Goal: Information Seeking & Learning: Find specific page/section

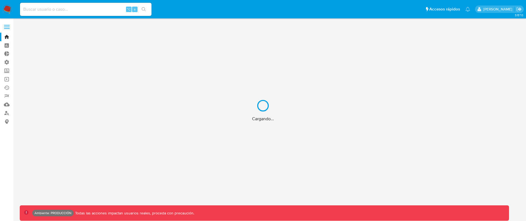
click at [83, 12] on div "Cargando..." at bounding box center [263, 110] width 526 height 221
click at [83, 8] on div "Cargando..." at bounding box center [263, 110] width 526 height 221
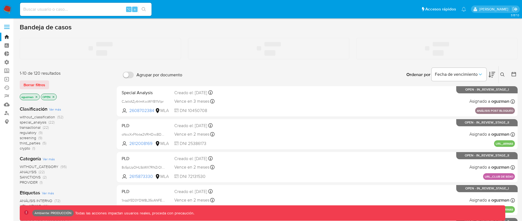
click at [78, 9] on input at bounding box center [86, 9] width 132 height 7
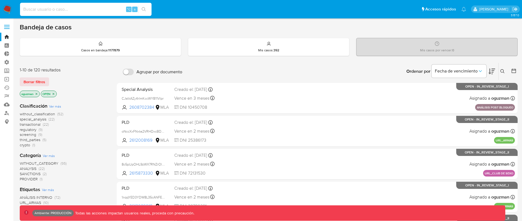
paste input "ItwlAMkbZTZHUQVuT5gtKd0C"
type input "ItwlAMkbZTZHUQVuT5gtKd0C"
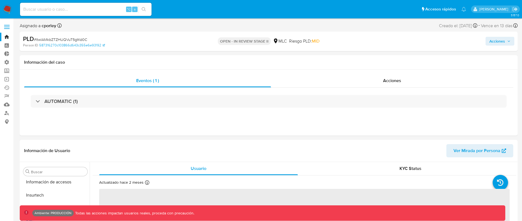
scroll to position [232, 0]
select select "10"
click at [508, 42] on icon "button" at bounding box center [509, 40] width 3 height 3
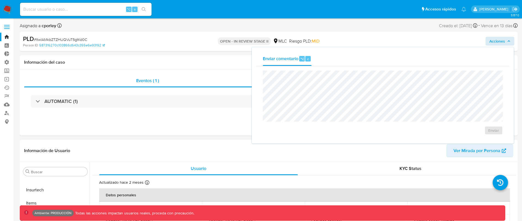
click at [409, 40] on div "Acciones Enviar comentario ⌥ c Enviar" at bounding box center [433, 41] width 162 height 13
click at [405, 32] on div "PLD # ItwlAMkbZTZHUQVuT5gtKd0C Person ID 587316270c103866d643c355e6e93192 OPEN …" at bounding box center [269, 41] width 498 height 19
click at [381, 35] on div "Acciones Enviar comentario ⌥ c Enviar" at bounding box center [433, 41] width 162 height 13
click at [503, 42] on span "Acciones" at bounding box center [498, 41] width 16 height 9
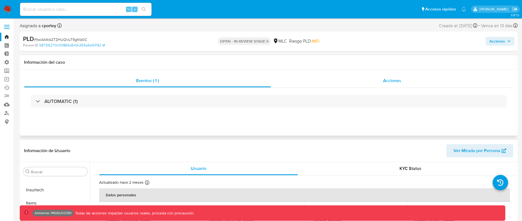
click at [389, 80] on span "Acciones" at bounding box center [392, 80] width 18 height 6
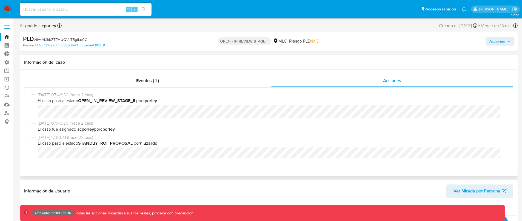
click at [146, 90] on div "26/08/2025 07:46:30 (hace 2 días) El caso pasó a estado OPEN_IN_REVIEW_STAGE_II…" at bounding box center [268, 124] width 489 height 75
click at [148, 87] on div "26/08/2025 07:46:30 (hace 2 días) El caso pasó a estado OPEN_IN_REVIEW_STAGE_II…" at bounding box center [268, 124] width 489 height 75
click at [154, 83] on span "Eventos ( 1 )" at bounding box center [147, 80] width 23 height 6
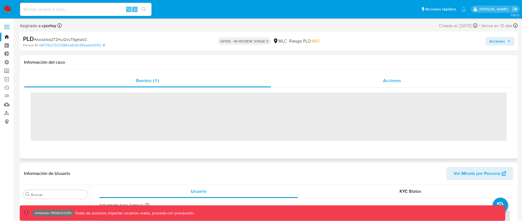
drag, startPoint x: 420, startPoint y: 75, endPoint x: 412, endPoint y: 76, distance: 8.6
click at [420, 75] on div "Acciones" at bounding box center [392, 80] width 242 height 13
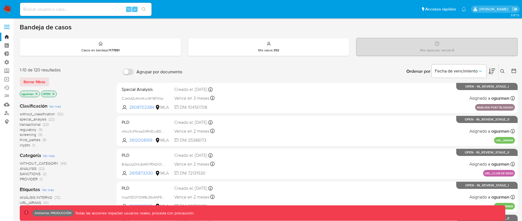
click at [10, 31] on label at bounding box center [7, 27] width 14 height 12
click at [0, 0] on input "checkbox" at bounding box center [0, 0] width 0 height 0
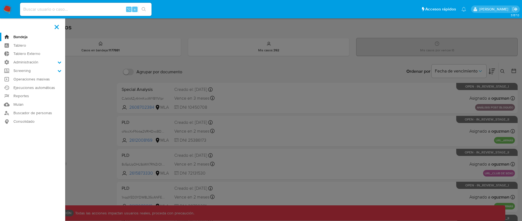
drag, startPoint x: 33, startPoint y: 63, endPoint x: 34, endPoint y: 66, distance: 3.1
click at [33, 63] on label "Administración" at bounding box center [32, 62] width 65 height 8
click at [0, 0] on input "Administración" at bounding box center [0, 0] width 0 height 0
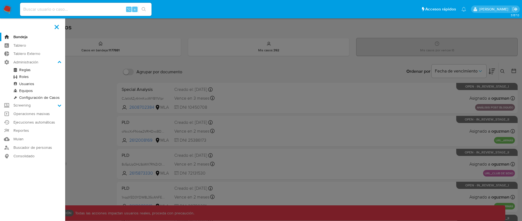
click at [29, 77] on link "Roles" at bounding box center [32, 76] width 65 height 7
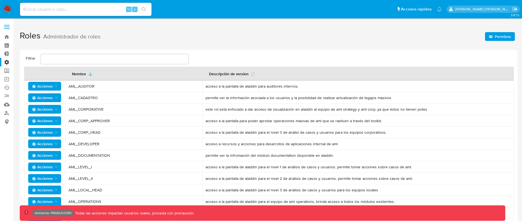
click at [507, 38] on span "Permisos" at bounding box center [503, 36] width 16 height 9
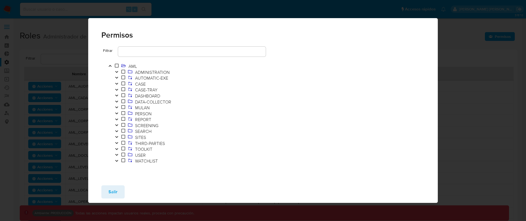
click at [116, 82] on icon "Toggle" at bounding box center [117, 83] width 4 height 3
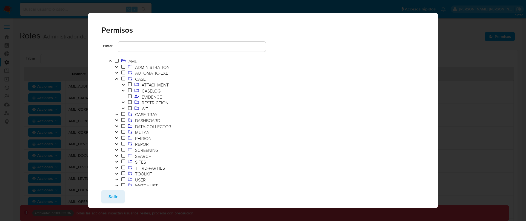
click at [150, 47] on input "text" at bounding box center [192, 46] width 148 height 7
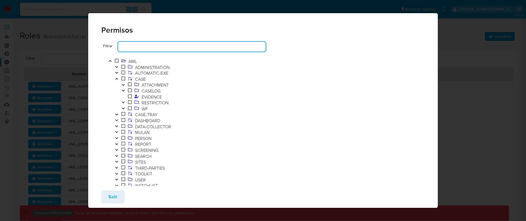
type input "AML_CASE_WF_TRANSACTIONAL-HUB_ASSIGN-STAGE-III"
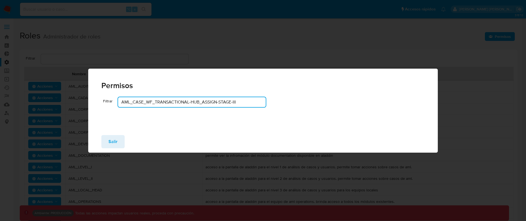
click at [225, 104] on input "AML_CASE_WF_TRANSACTIONAL-HUB_ASSIGN-STAGE-III" at bounding box center [192, 101] width 148 height 7
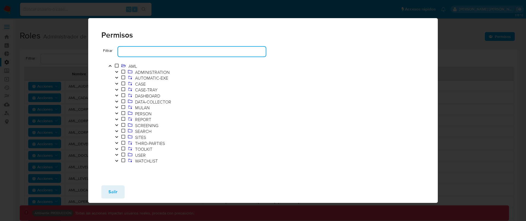
click at [115, 83] on icon "Toggle" at bounding box center [117, 83] width 4 height 3
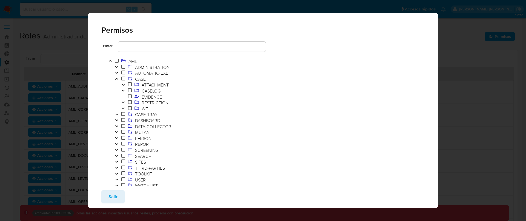
click at [127, 104] on span at bounding box center [130, 103] width 7 height 6
click at [125, 107] on button "Toggle" at bounding box center [123, 109] width 7 height 6
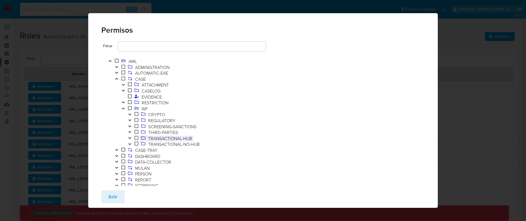
click at [160, 138] on span "TRANSACTIONAL-HUB" at bounding box center [170, 138] width 47 height 6
click at [128, 138] on icon "Toggle" at bounding box center [130, 137] width 4 height 3
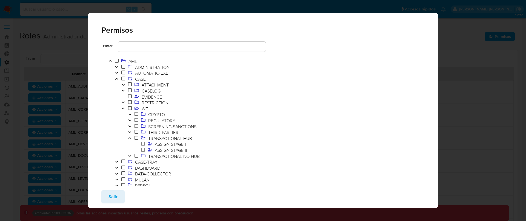
click at [130, 154] on icon "Toggle" at bounding box center [130, 155] width 4 height 3
click at [131, 132] on icon "Toggle" at bounding box center [130, 131] width 4 height 3
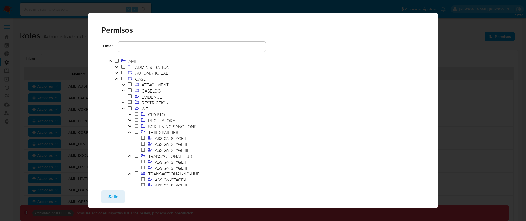
click at [131, 126] on icon "Toggle" at bounding box center [130, 125] width 4 height 3
click at [130, 120] on icon "Toggle" at bounding box center [130, 119] width 4 height 3
click at [130, 114] on icon "Toggle" at bounding box center [129, 115] width 3 height 2
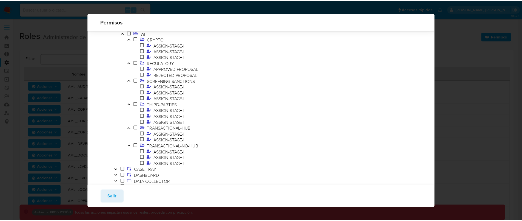
scroll to position [65, 0]
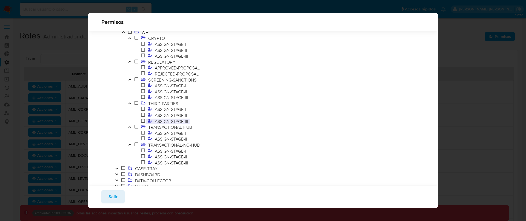
click at [183, 122] on span "ASSIGN-STAGE-III" at bounding box center [172, 121] width 36 height 6
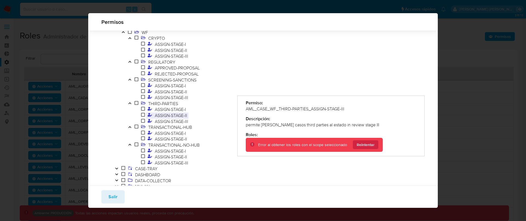
click at [180, 117] on span "ASSIGN-STAGE-II" at bounding box center [171, 115] width 35 height 6
click at [181, 121] on span "ASSIGN-STAGE-III" at bounding box center [172, 121] width 36 height 6
click at [177, 134] on span "ASSIGN-STAGE-I" at bounding box center [171, 133] width 34 height 6
click at [181, 140] on span "ASSIGN-STAGE-II" at bounding box center [171, 139] width 35 height 6
click at [176, 149] on span "ASSIGN-STAGE-I" at bounding box center [171, 151] width 34 height 6
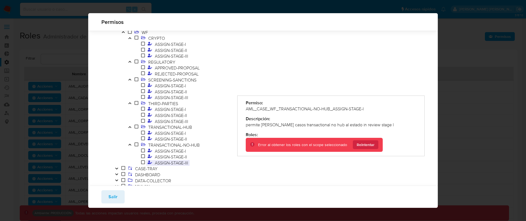
click at [181, 161] on span "ASSIGN-STAGE-III" at bounding box center [172, 163] width 36 height 6
click at [364, 149] on button "Reintentar" at bounding box center [365, 144] width 25 height 9
click at [368, 147] on span "Reintentar" at bounding box center [366, 144] width 18 height 9
click at [368, 146] on span "Reintentar" at bounding box center [366, 144] width 18 height 9
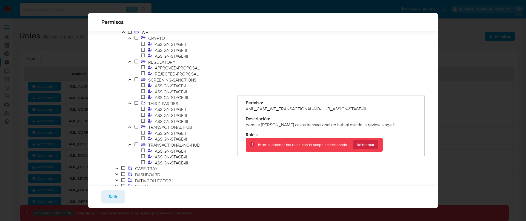
click at [114, 197] on span "Salir" at bounding box center [113, 197] width 9 height 12
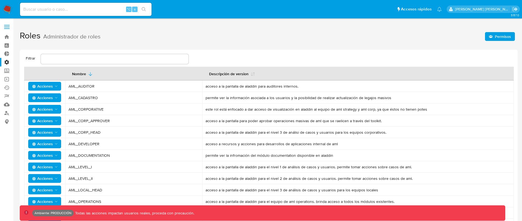
click at [492, 30] on h1 "Roles Administrador de roles Permisos" at bounding box center [269, 35] width 498 height 19
click at [494, 37] on span "Permisos" at bounding box center [500, 37] width 22 height 8
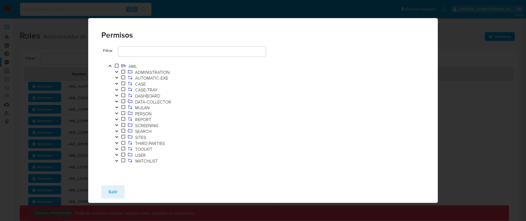
click at [118, 81] on button "Toggle" at bounding box center [117, 84] width 7 height 6
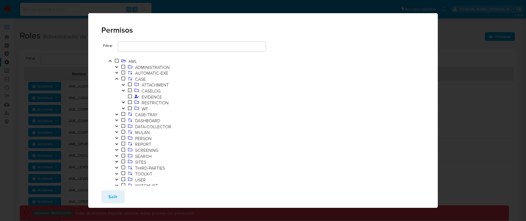
click at [127, 107] on span at bounding box center [130, 109] width 7 height 6
click at [124, 107] on icon "Toggle" at bounding box center [123, 108] width 4 height 3
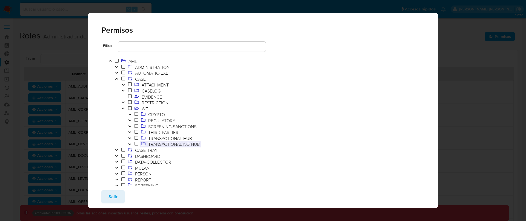
click at [145, 144] on span "TRANSACTIONAL-NO-HUB" at bounding box center [170, 144] width 61 height 6
click at [145, 141] on span at bounding box center [143, 144] width 7 height 6
click at [145, 138] on icon at bounding box center [143, 137] width 4 height 3
click at [125, 137] on ol "CRYPTO REGULATORY SCREENING-SANCTIONS THIRD-PARTIES TRANSACTIONAL-HUB TRANSACTI…" at bounding box center [176, 130] width 112 height 36
drag, startPoint x: 129, startPoint y: 137, endPoint x: 132, endPoint y: 138, distance: 3.1
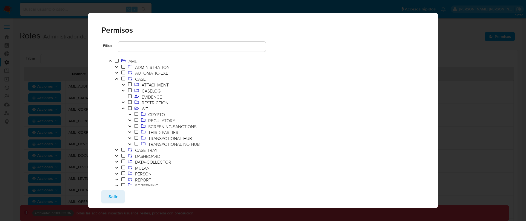
click at [129, 137] on icon "Toggle" at bounding box center [130, 137] width 4 height 3
click at [166, 151] on span "ASSIGN-STAGE-II" at bounding box center [171, 150] width 35 height 6
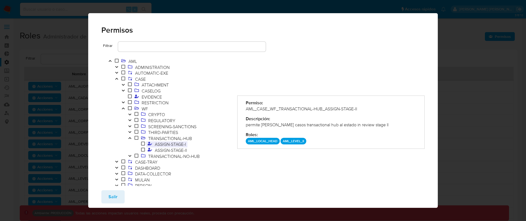
click at [172, 144] on span "ASSIGN-STAGE-I" at bounding box center [171, 144] width 34 height 6
click at [123, 198] on button "Salir" at bounding box center [112, 196] width 23 height 13
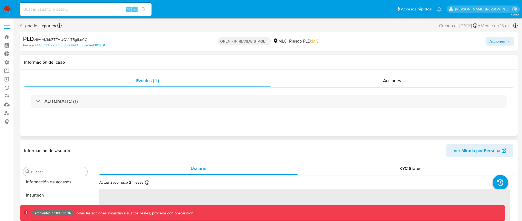
scroll to position [232, 0]
click at [503, 42] on span "Acciones" at bounding box center [498, 41] width 16 height 9
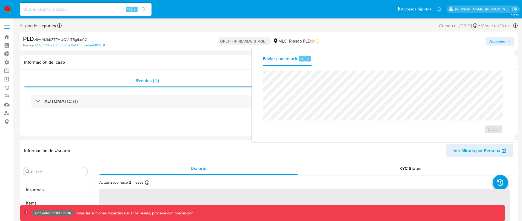
select select "10"
click at [201, 59] on h1 "Información del caso" at bounding box center [268, 61] width 489 height 5
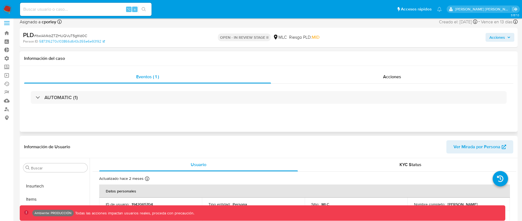
scroll to position [0, 0]
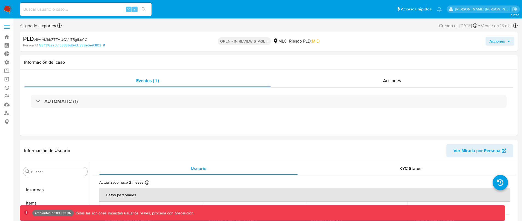
click at [49, 39] on span "# ItwlAMkbZTZHUQVuT5gtKd0C" at bounding box center [60, 39] width 53 height 5
copy span "ItwlAMkbZTZHUQVuT5gtKd0C"
click at [5, 36] on link "Bandeja" at bounding box center [32, 37] width 65 height 8
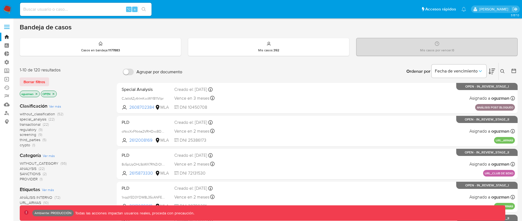
click at [504, 69] on button at bounding box center [503, 71] width 9 height 7
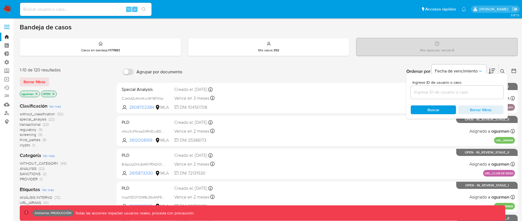
click at [446, 92] on input at bounding box center [457, 92] width 93 height 7
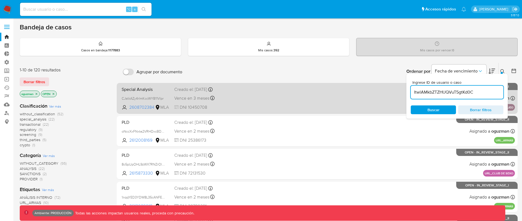
type input "ItwlAMkbZTZHUQVuT5gtKd0C"
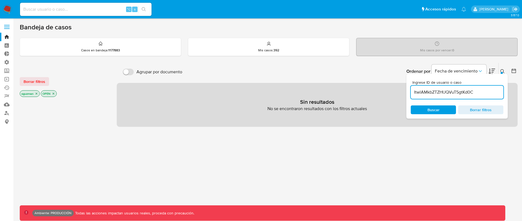
click at [35, 93] on icon "close-filter" at bounding box center [36, 93] width 3 height 3
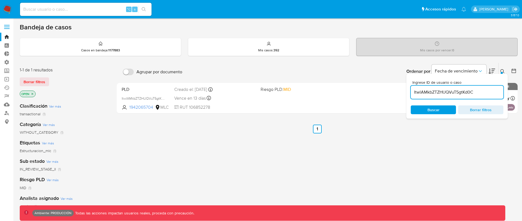
click at [33, 95] on icon "close-filter" at bounding box center [33, 94] width 2 height 2
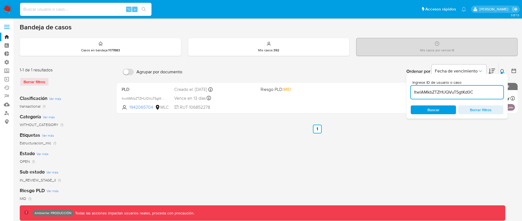
click at [502, 70] on icon at bounding box center [503, 71] width 4 height 4
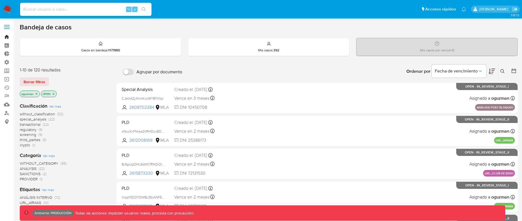
click at [8, 33] on link "Bandeja" at bounding box center [32, 37] width 65 height 8
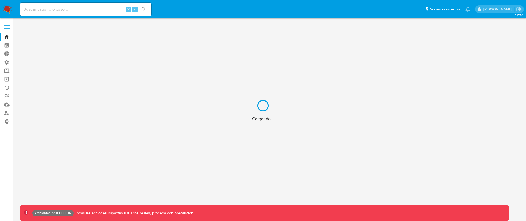
click at [7, 27] on div "Cargando..." at bounding box center [263, 110] width 526 height 221
click at [8, 29] on div "Cargando..." at bounding box center [263, 110] width 526 height 221
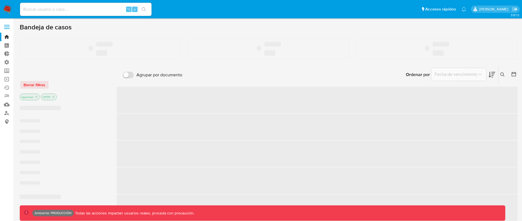
click at [8, 26] on label at bounding box center [7, 27] width 14 height 12
click at [0, 0] on input "checkbox" at bounding box center [0, 0] width 0 height 0
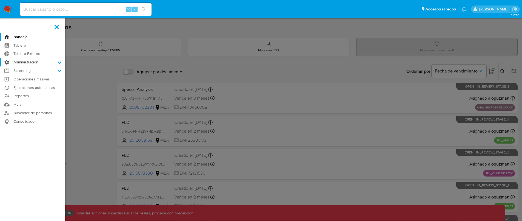
click at [29, 64] on label "Administración" at bounding box center [32, 62] width 65 height 8
click at [0, 0] on input "Administración" at bounding box center [0, 0] width 0 height 0
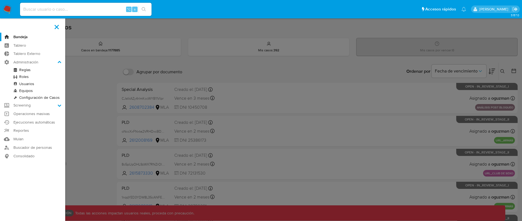
click at [30, 75] on link "Roles" at bounding box center [32, 76] width 65 height 7
click at [29, 71] on link "Reglas" at bounding box center [32, 69] width 65 height 7
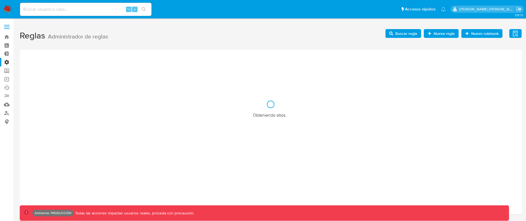
click at [9, 25] on label at bounding box center [7, 27] width 14 height 12
click at [0, 0] on input "checkbox" at bounding box center [0, 0] width 0 height 0
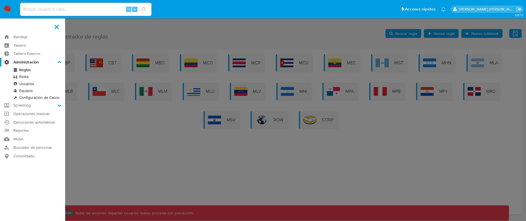
click at [28, 76] on link "Roles" at bounding box center [32, 76] width 65 height 7
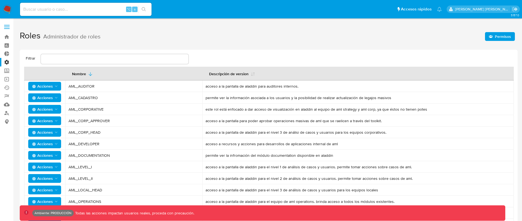
click at [502, 40] on span "Permisos" at bounding box center [503, 36] width 16 height 9
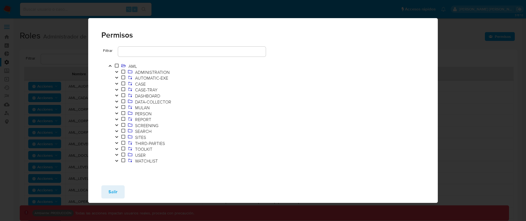
click at [120, 84] on button "Toggle" at bounding box center [117, 84] width 7 height 6
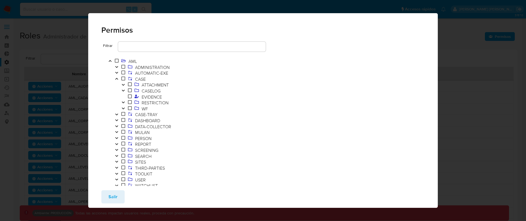
click at [125, 108] on button "Toggle" at bounding box center [123, 109] width 7 height 6
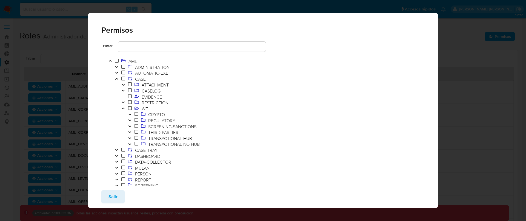
click at [135, 137] on icon at bounding box center [137, 137] width 4 height 4
click at [132, 138] on button "Toggle" at bounding box center [130, 138] width 7 height 6
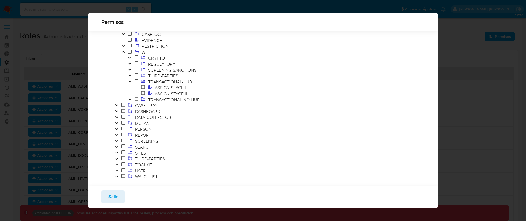
scroll to position [53, 0]
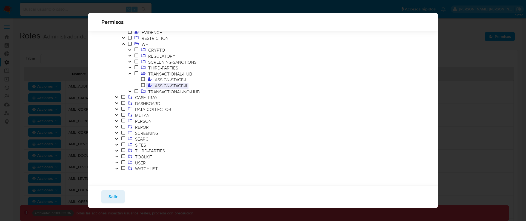
click at [178, 84] on span "ASSIGN-STAGE-II" at bounding box center [171, 86] width 35 height 6
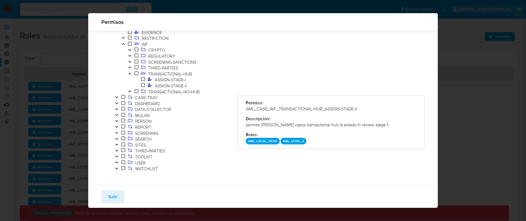
click at [130, 91] on icon "Toggle" at bounding box center [130, 91] width 4 height 3
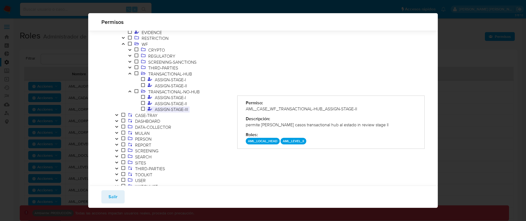
click at [171, 108] on span "ASSIGN-STAGE-III" at bounding box center [172, 109] width 36 height 6
click at [171, 86] on span "ASSIGN-STAGE-II" at bounding box center [171, 86] width 35 height 6
drag, startPoint x: 243, startPoint y: 109, endPoint x: 321, endPoint y: 106, distance: 77.6
click at [321, 106] on div "Permiso: AML_CASE_WF_TRANSACTIONAL-HUB_ASSIGN-STAGE-II Descripción: permite [PE…" at bounding box center [331, 121] width 188 height 53
click at [131, 67] on icon "Toggle" at bounding box center [130, 67] width 4 height 3
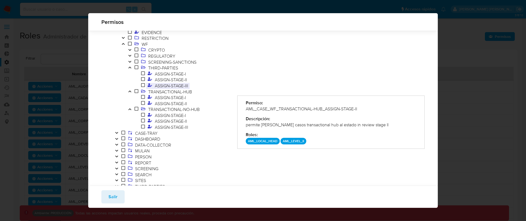
click at [169, 83] on span "ASSIGN-STAGE-III" at bounding box center [172, 86] width 36 height 6
click at [289, 109] on div "AML_CASE_WF_THIRD-PARTIES_ASSIGN-STAGE-III" at bounding box center [331, 109] width 171 height 6
click at [174, 126] on span "ASSIGN-STAGE-III" at bounding box center [172, 127] width 36 height 6
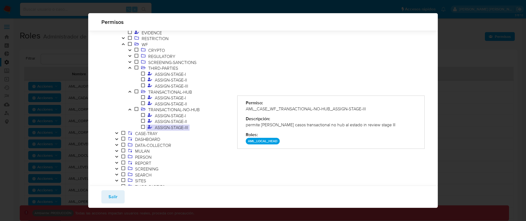
scroll to position [54, 0]
click at [473, 25] on div "Permisos Filtrar AML ADMINISTRATION AUTOMATIC-EXE CASE ATTACHMENT CASELOG EVIDE…" at bounding box center [263, 110] width 526 height 221
click at [461, 32] on div "Permisos Filtrar AML ADMINISTRATION AUTOMATIC-EXE CASE ATTACHMENT CASELOG EVIDE…" at bounding box center [263, 110] width 526 height 221
click at [177, 125] on span "ASSIGN-STAGE-III" at bounding box center [172, 126] width 36 height 6
drag, startPoint x: 250, startPoint y: 108, endPoint x: 366, endPoint y: 109, distance: 116.3
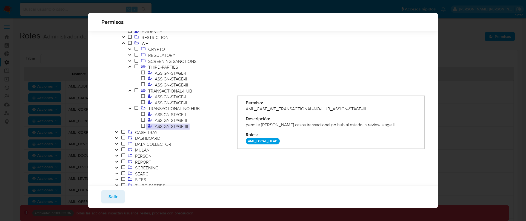
click at [369, 108] on div "AML_CASE_WF_TRANSACTIONAL-NO-HUB_ASSIGN-STAGE-III" at bounding box center [331, 109] width 171 height 6
click at [167, 102] on span "ASSIGN-STAGE-II" at bounding box center [171, 103] width 35 height 6
click at [216, 99] on span "ASSIGN-STAGE-I" at bounding box center [182, 97] width 99 height 6
click at [191, 90] on span "TRANSACTIONAL-HUB" at bounding box center [170, 91] width 47 height 6
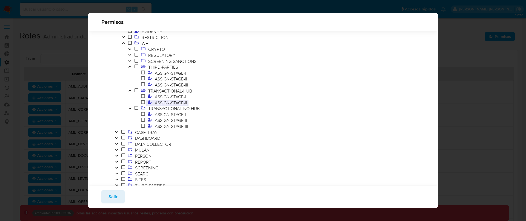
click at [180, 101] on span "ASSIGN-STAGE-II" at bounding box center [171, 103] width 35 height 6
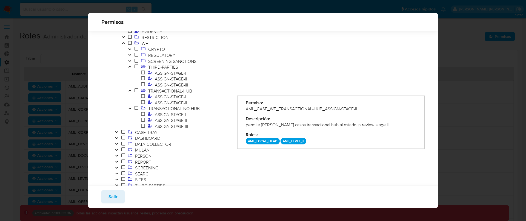
drag, startPoint x: 245, startPoint y: 107, endPoint x: 362, endPoint y: 113, distance: 117.5
click at [362, 113] on div "Permiso: AML_CASE_WF_TRANSACTIONAL-HUB_ASSIGN-STAGE-II Descripción: permite [PE…" at bounding box center [331, 121] width 188 height 53
